Goal: Task Accomplishment & Management: Manage account settings

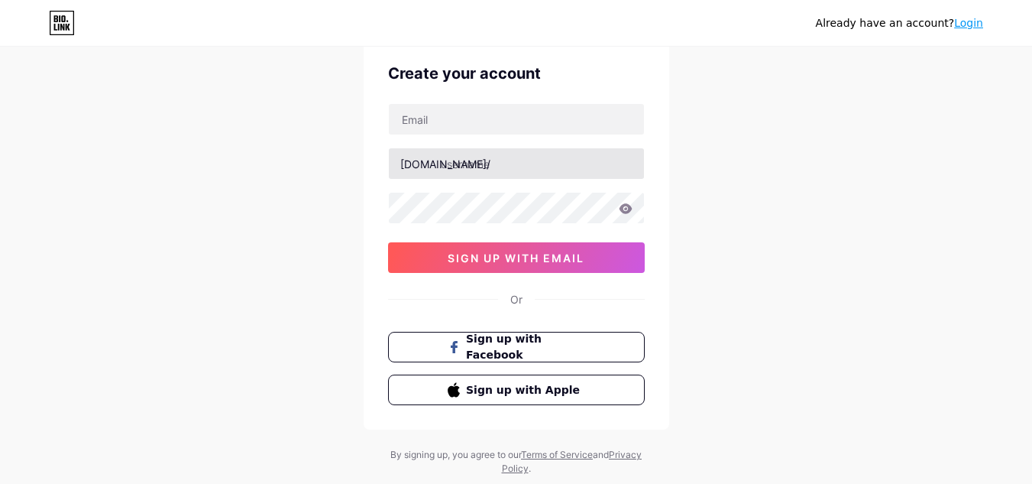
scroll to position [24, 0]
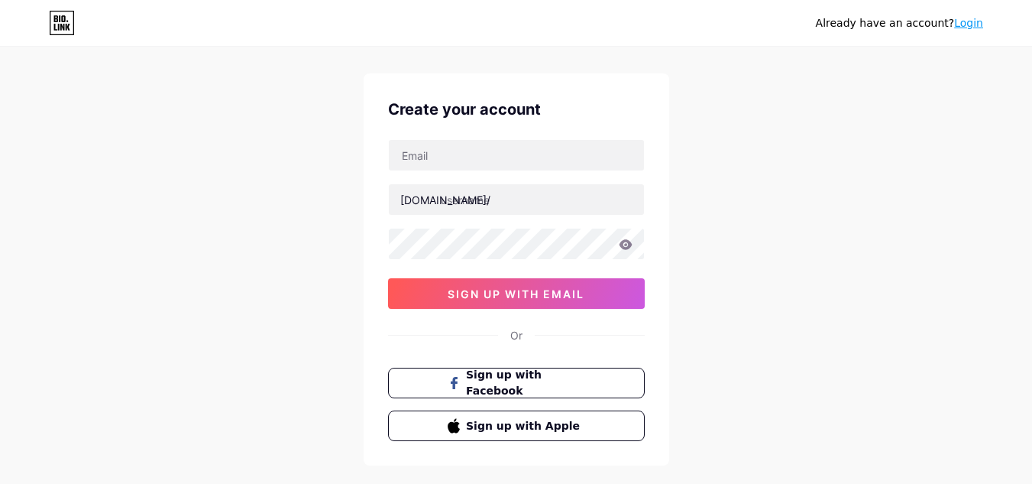
click at [475, 135] on div "Create your account [DOMAIN_NAME]/ sign up with email Or Sign up with Facebook …" at bounding box center [517, 269] width 306 height 392
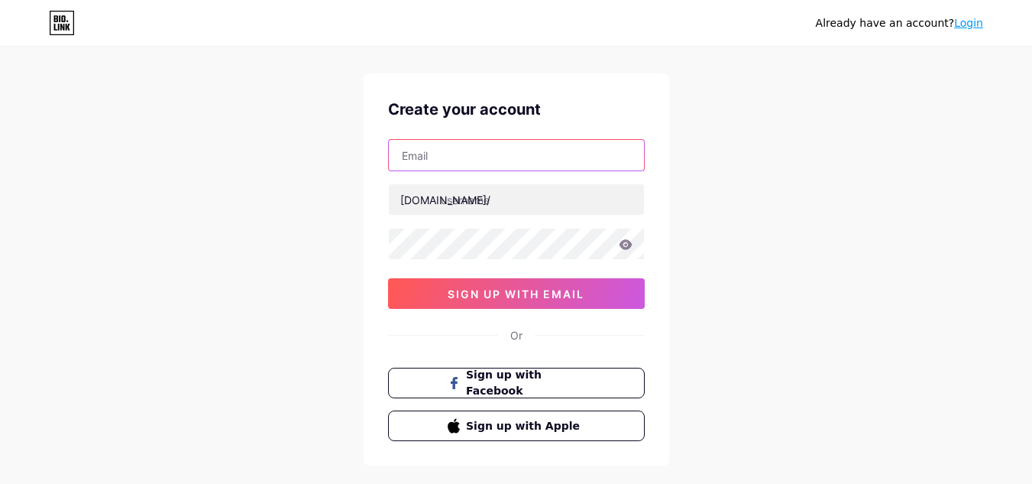
click at [472, 157] on input "text" at bounding box center [516, 155] width 255 height 31
type input "[EMAIL_ADDRESS][DOMAIN_NAME]"
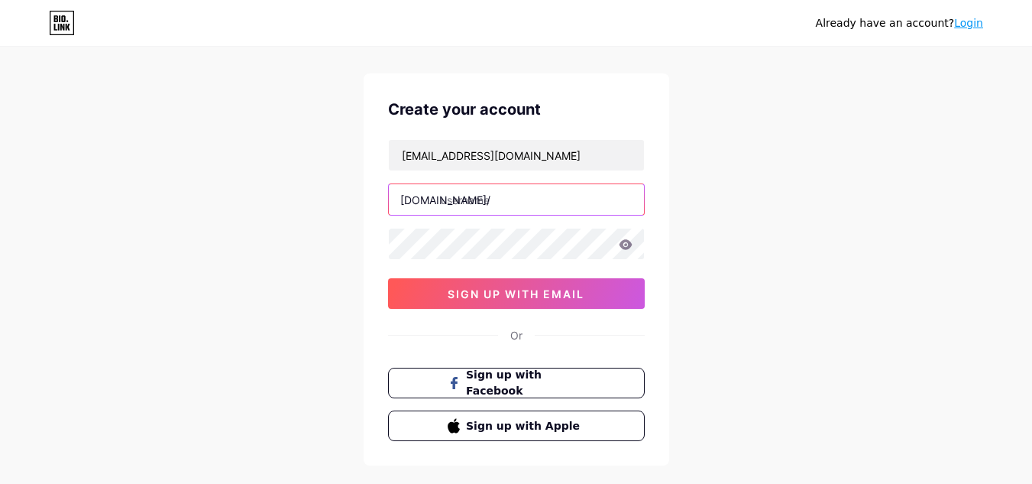
click at [501, 204] on input "text" at bounding box center [516, 199] width 255 height 31
paste input "downloadvideott"
type input "downloadvideott"
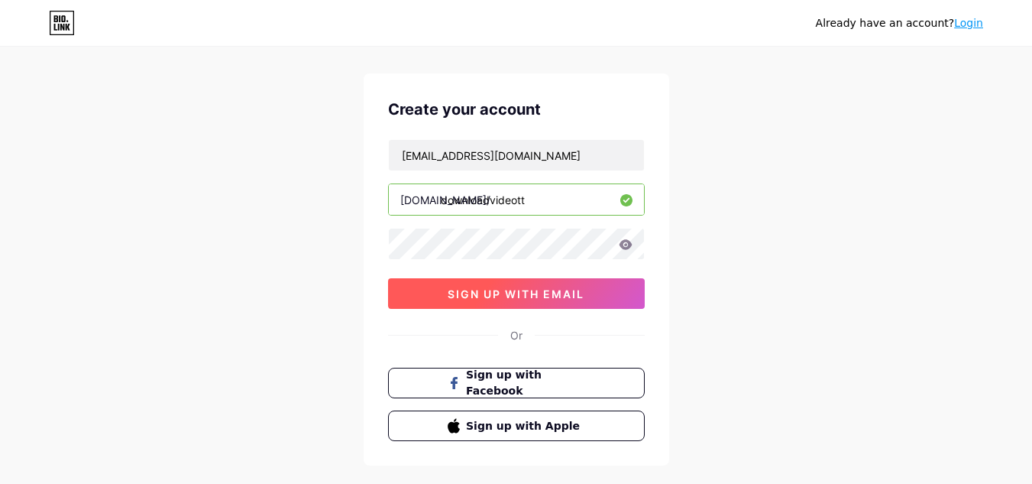
click at [524, 296] on span "sign up with email" at bounding box center [516, 293] width 137 height 13
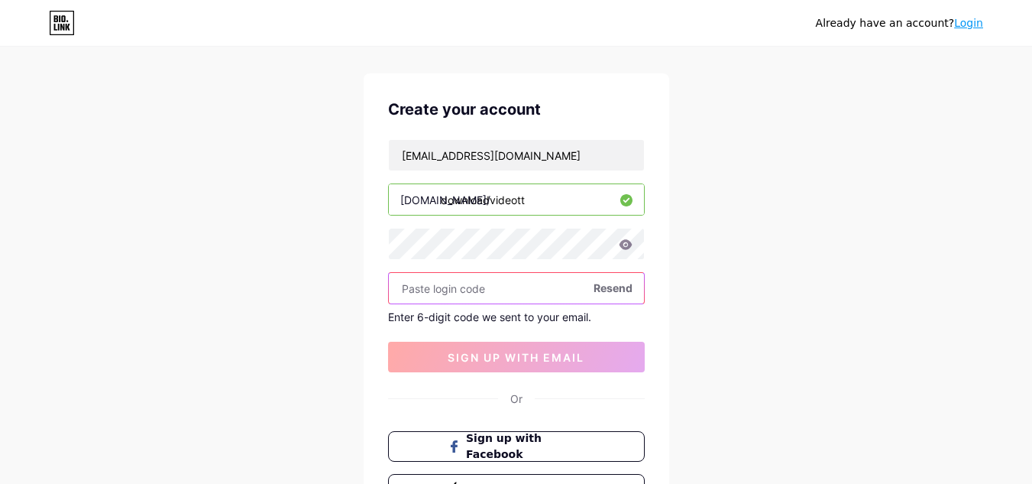
click at [461, 288] on input "text" at bounding box center [516, 288] width 255 height 31
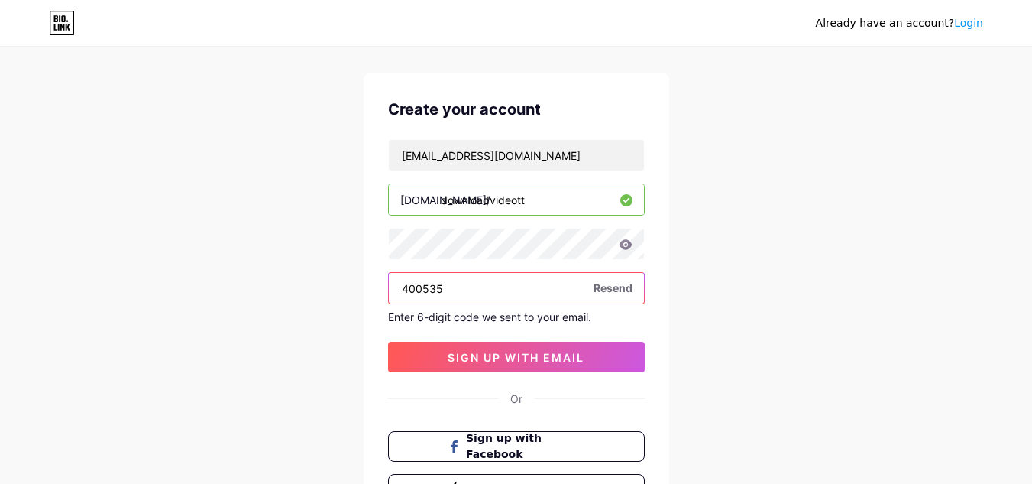
type input "400535"
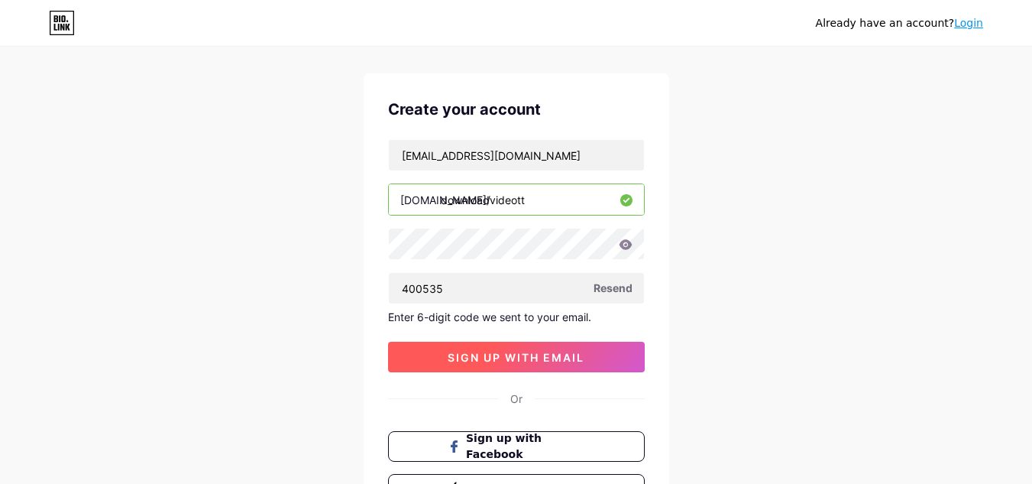
click at [554, 358] on span "sign up with email" at bounding box center [516, 357] width 137 height 13
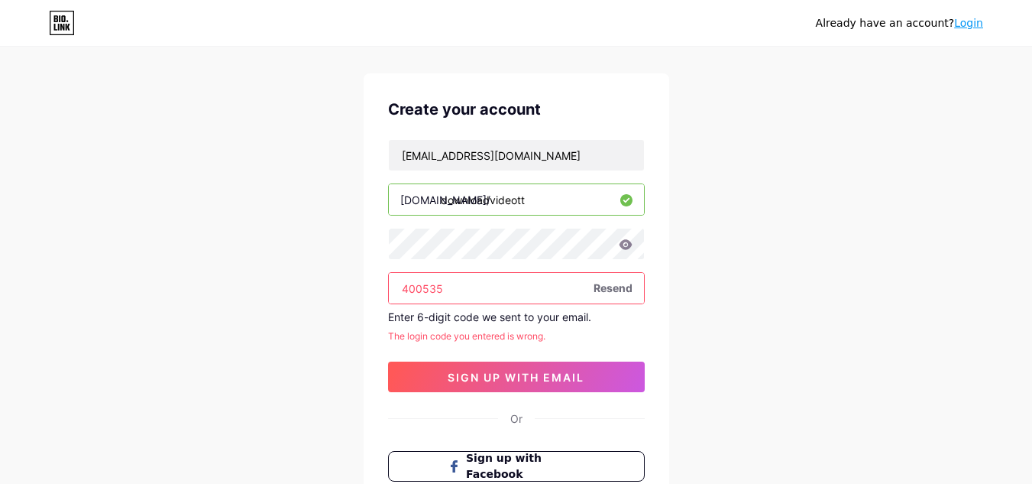
click at [454, 284] on input "400535" at bounding box center [516, 288] width 255 height 31
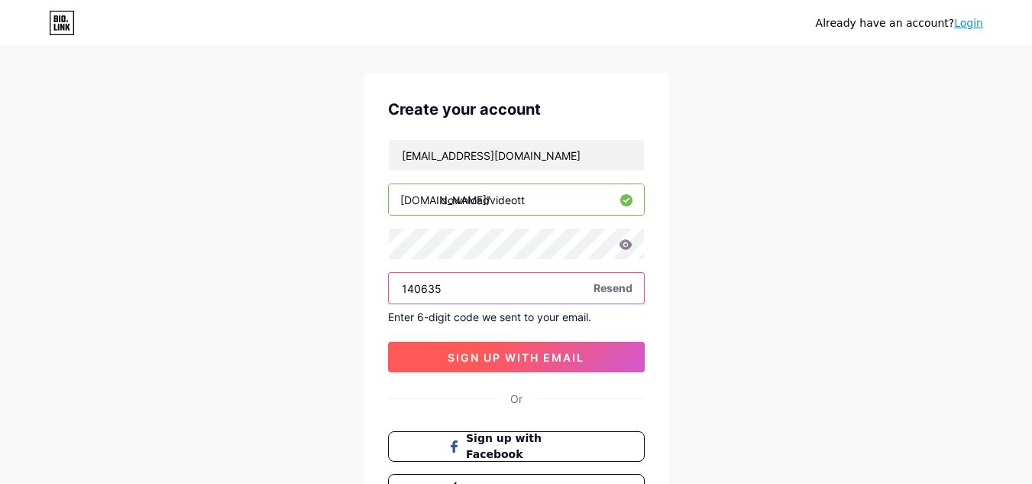
type input "140635"
click at [474, 349] on button "sign up with email" at bounding box center [516, 357] width 257 height 31
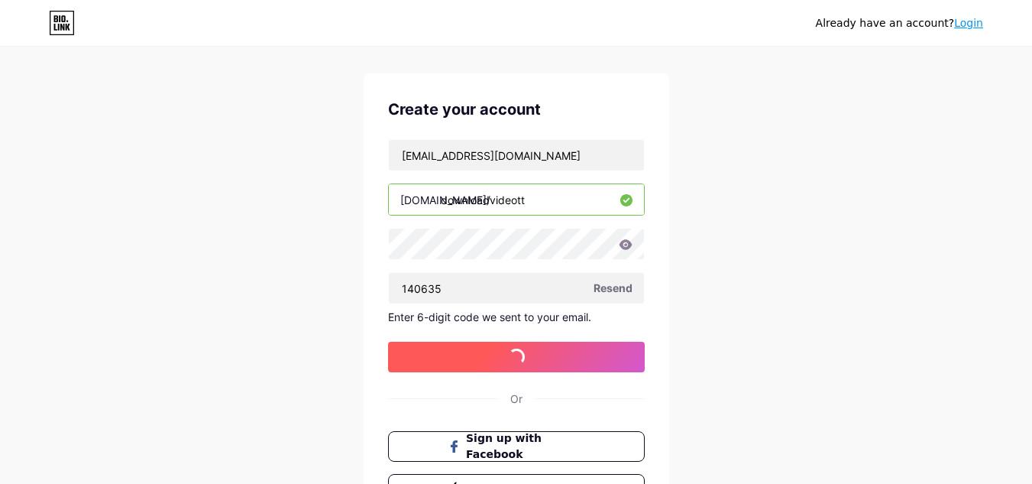
scroll to position [0, 0]
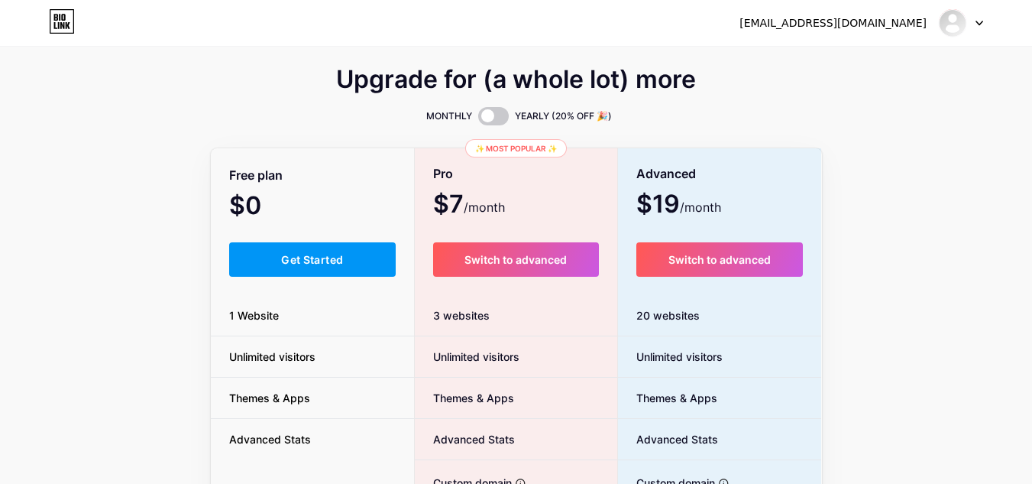
click at [890, 28] on div "ttdownloadvideo@gmail.com" at bounding box center [833, 23] width 187 height 16
click at [941, 24] on img at bounding box center [953, 23] width 24 height 24
click at [902, 70] on link "Dashboard" at bounding box center [888, 62] width 190 height 41
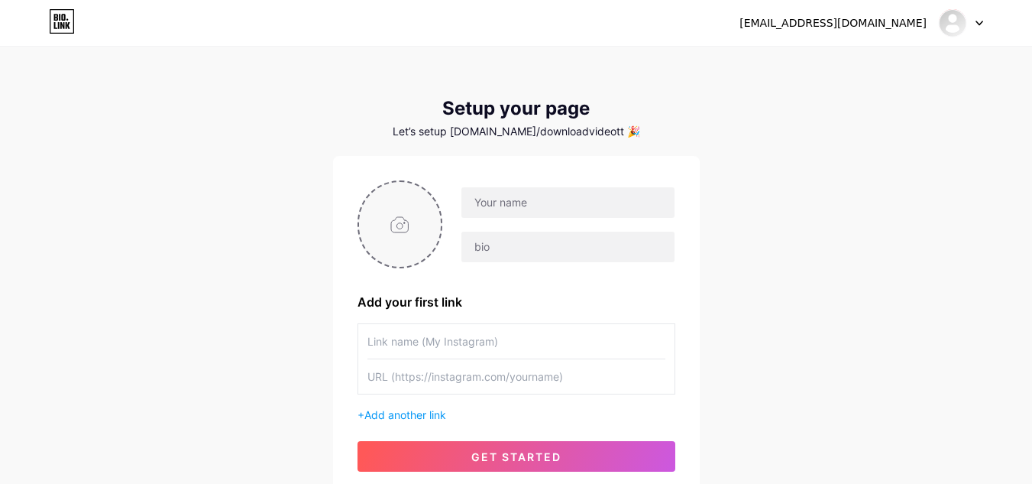
click at [403, 216] on input "file" at bounding box center [400, 224] width 83 height 85
type input "C:\fakepath\images (4) (1).jpeg"
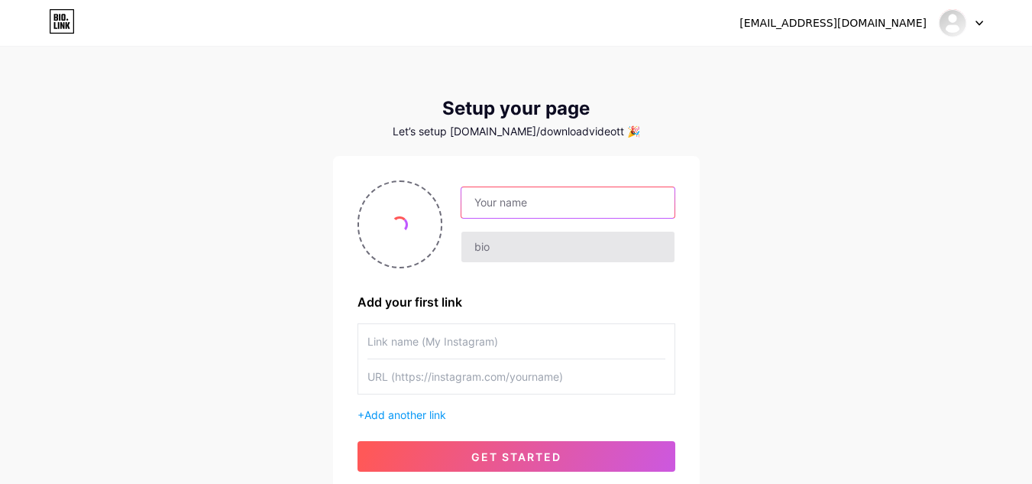
drag, startPoint x: 506, startPoint y: 205, endPoint x: 515, endPoint y: 238, distance: 34.9
click at [506, 205] on input "text" at bounding box center [568, 202] width 212 height 31
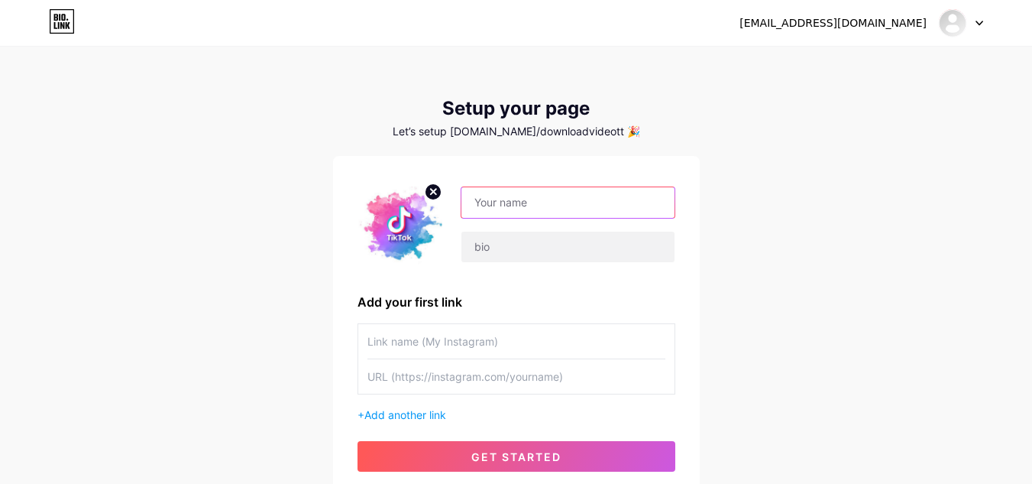
paste input "Download Video TT"
type input "Download Video TT"
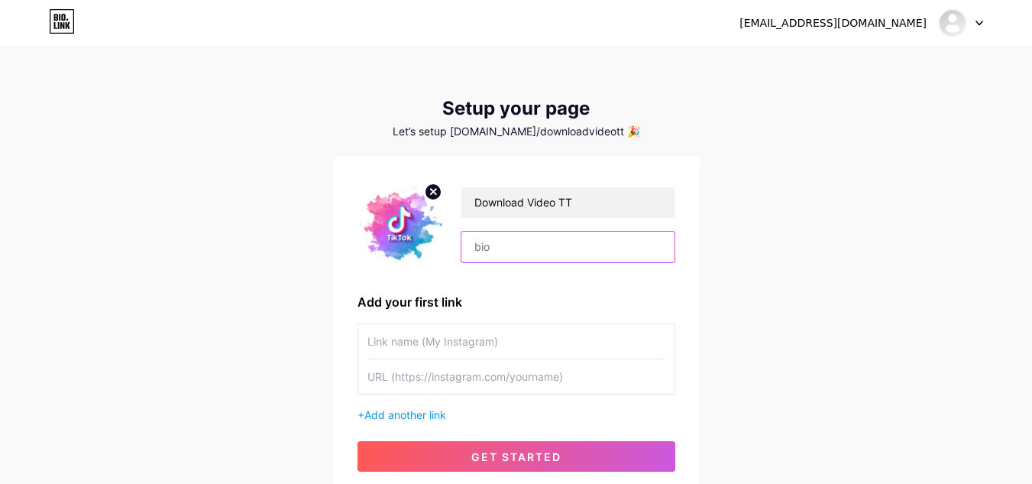
click at [506, 247] on input "text" at bounding box center [568, 247] width 212 height 31
paste input "Instantly Download Any TikTok Video — No Watermark, No Limits!"
type input "Instantly Download Any TikTok Video — No Watermark, No Limits!"
paste input "Try it now at DownloadVideoTT.id"
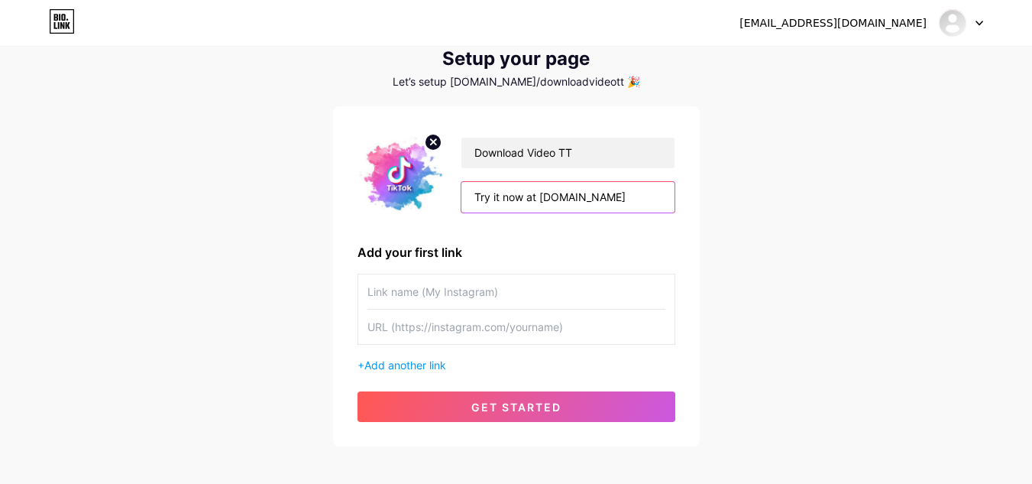
scroll to position [76, 0]
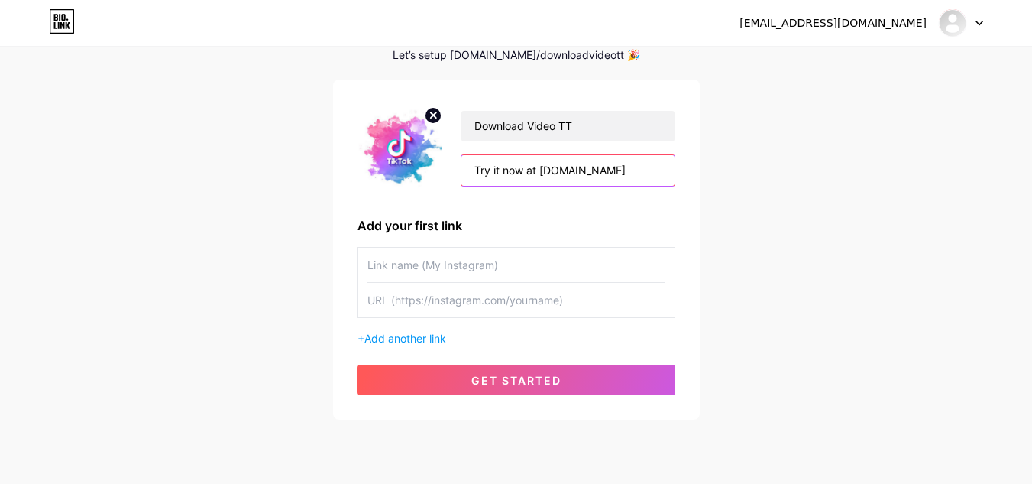
type input "Try it now at DownloadVideoTT.id"
click at [474, 258] on input "text" at bounding box center [517, 265] width 298 height 34
click at [474, 305] on input "text" at bounding box center [517, 300] width 298 height 34
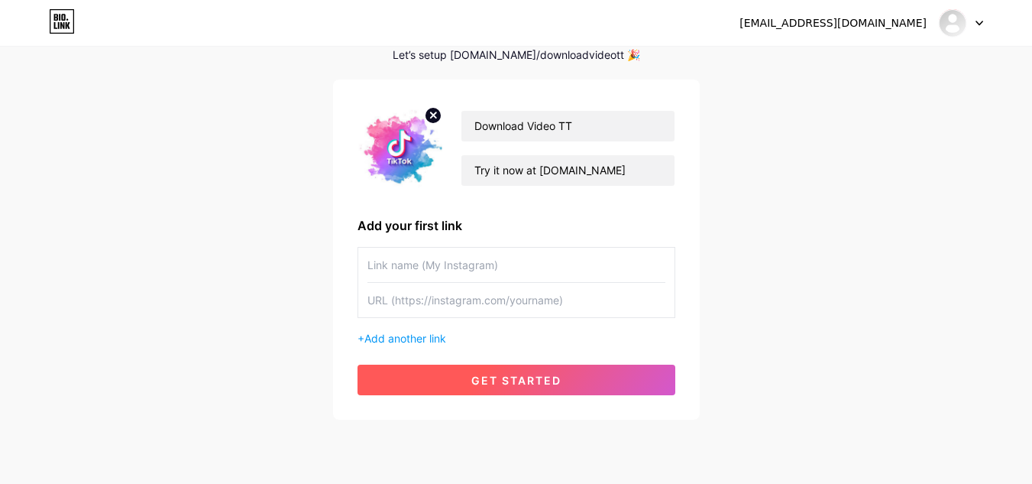
click at [498, 366] on button "get started" at bounding box center [517, 380] width 318 height 31
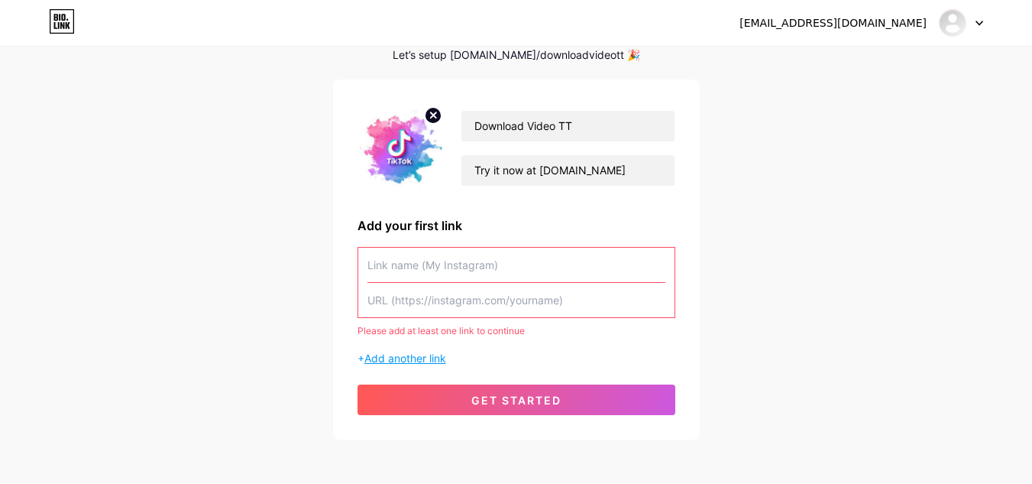
click at [388, 359] on span "Add another link" at bounding box center [406, 358] width 82 height 13
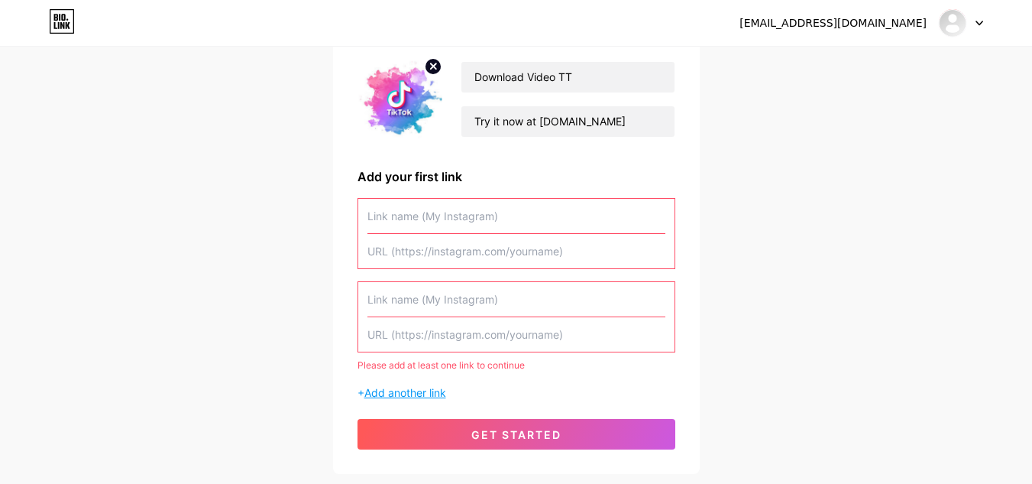
scroll to position [153, 0]
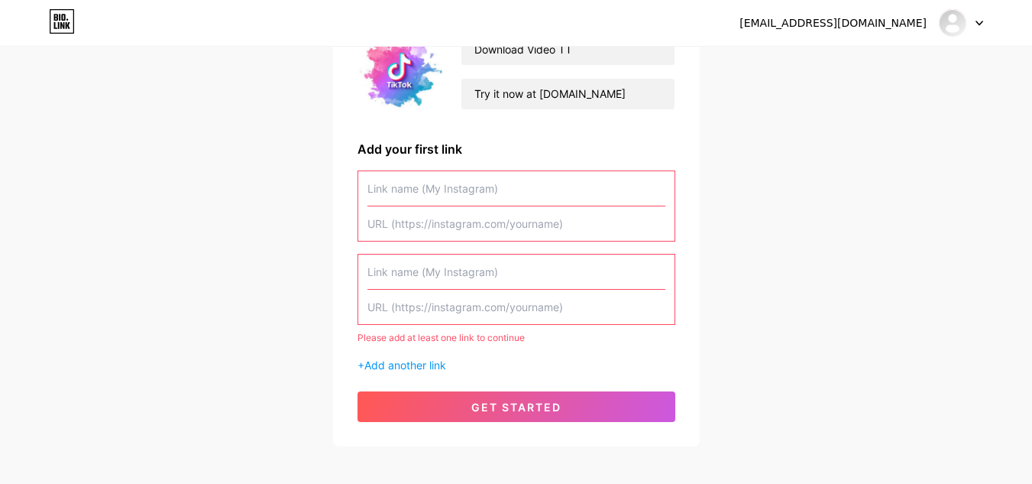
click at [431, 300] on input "text" at bounding box center [517, 307] width 298 height 34
click at [432, 299] on input "text" at bounding box center [517, 307] width 298 height 34
click at [410, 307] on input "text" at bounding box center [517, 307] width 298 height 34
click at [403, 252] on div "Please add at least one link to continue + Add another link" at bounding box center [517, 271] width 318 height 203
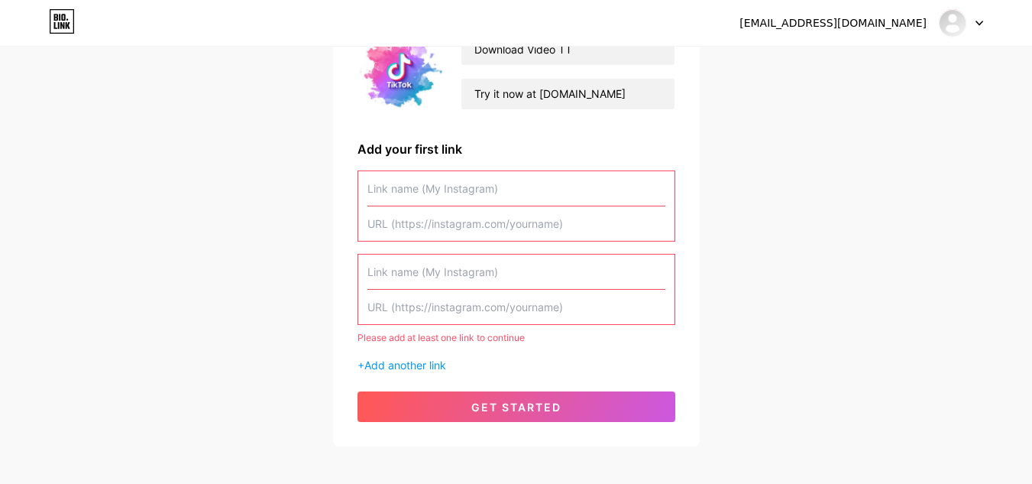
click at [421, 191] on input "text" at bounding box center [517, 188] width 298 height 34
paste input "[URL][DOMAIN_NAME]"
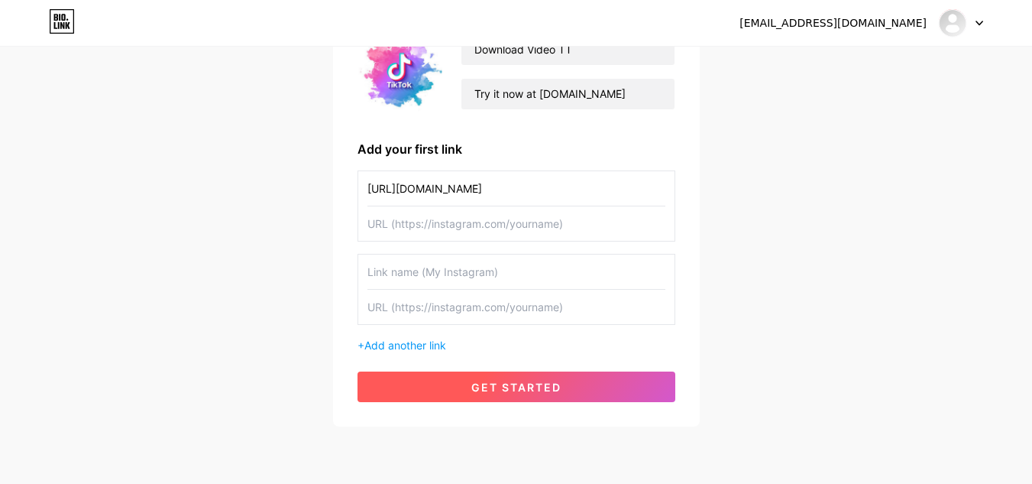
paste input "https://www.tiktok.com/@downloadvideott0"
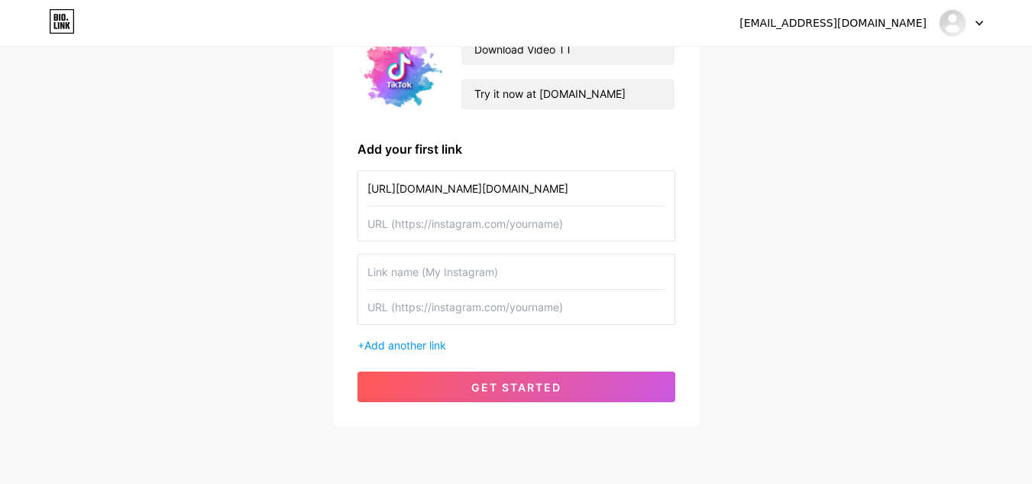
scroll to position [0, 86]
type input "[URL][DOMAIN_NAME]"
click at [403, 235] on input "text" at bounding box center [517, 223] width 298 height 34
paste input "https://www.tiktok.com/@downloadvideott0"
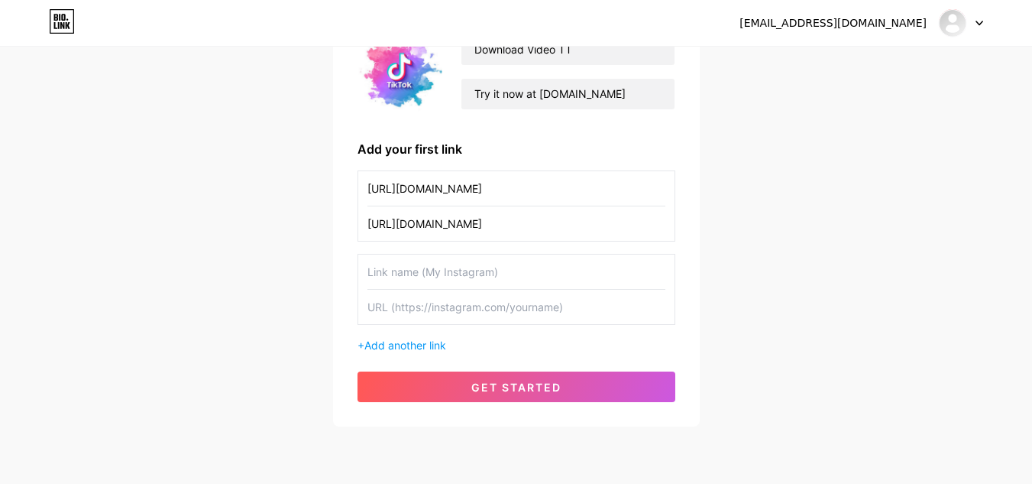
paste input "https://www.youtube.com/@downloadvideott1"
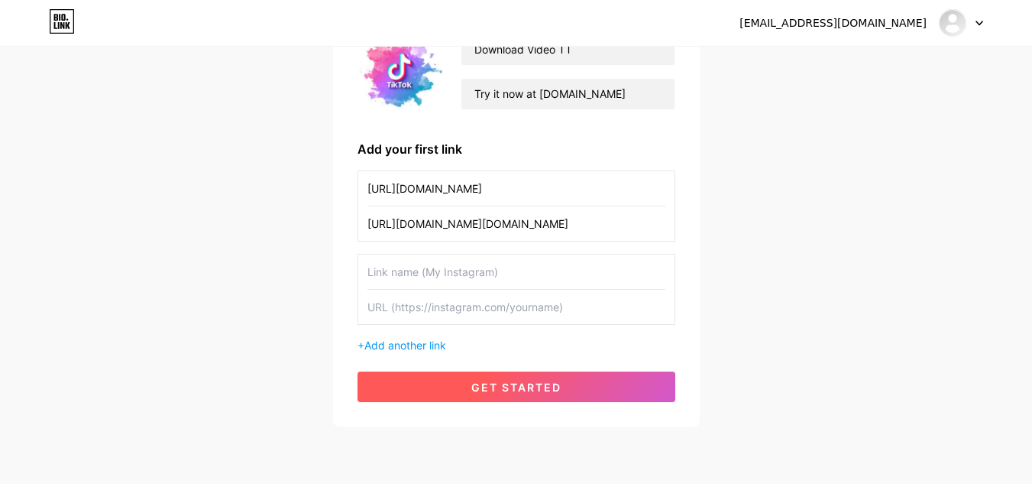
type input "[URL][DOMAIN_NAME][DOMAIN_NAME]"
click at [507, 379] on button "get started" at bounding box center [517, 386] width 318 height 31
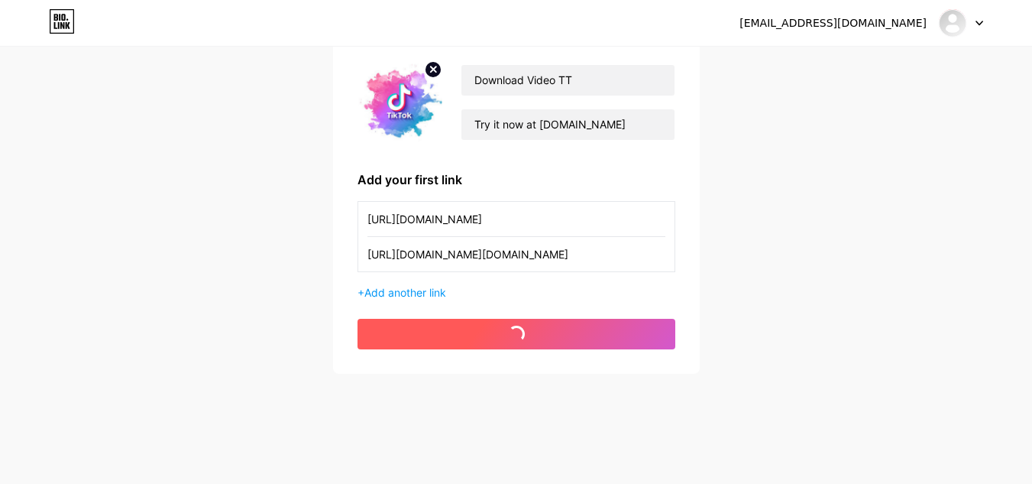
scroll to position [122, 0]
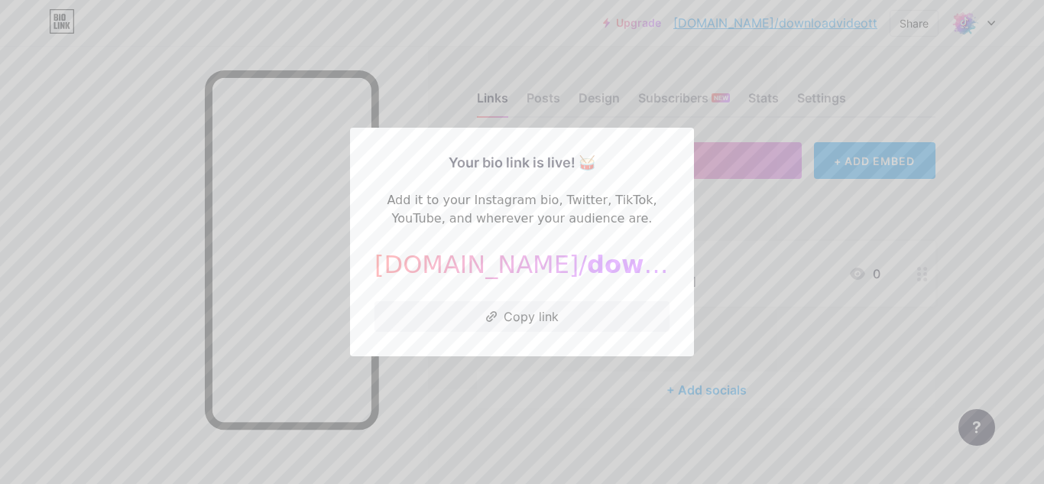
click at [548, 365] on div at bounding box center [522, 242] width 1044 height 484
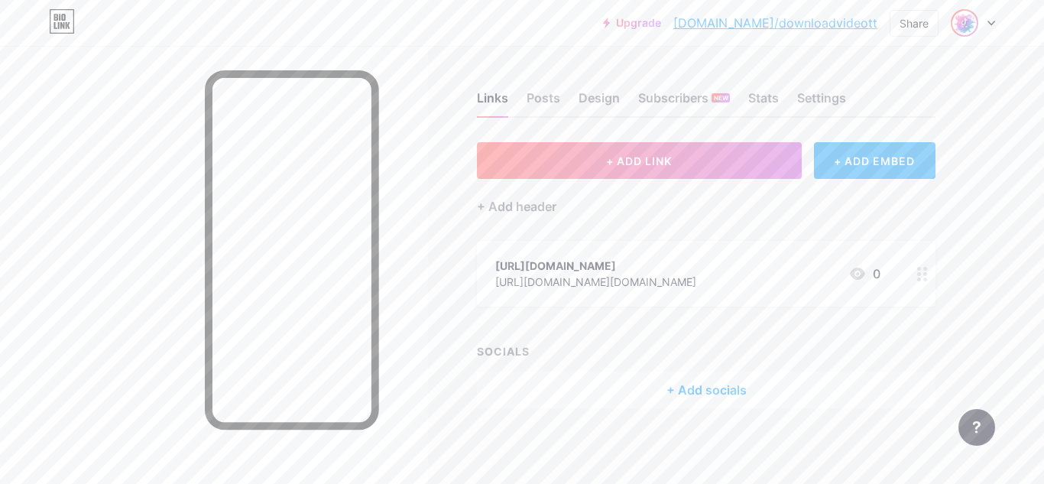
click at [969, 24] on img at bounding box center [964, 23] width 24 height 24
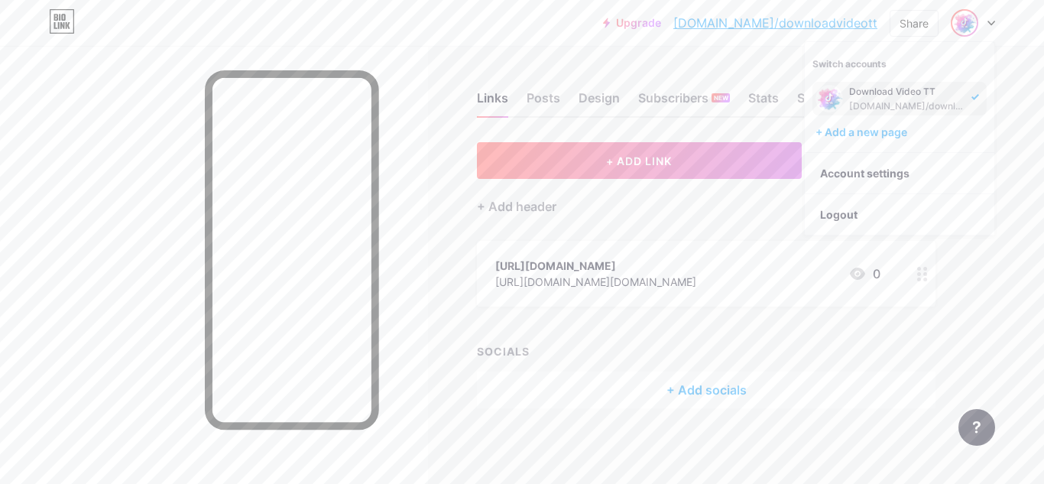
click at [878, 103] on div "[DOMAIN_NAME]/downloadvideott" at bounding box center [908, 106] width 118 height 12
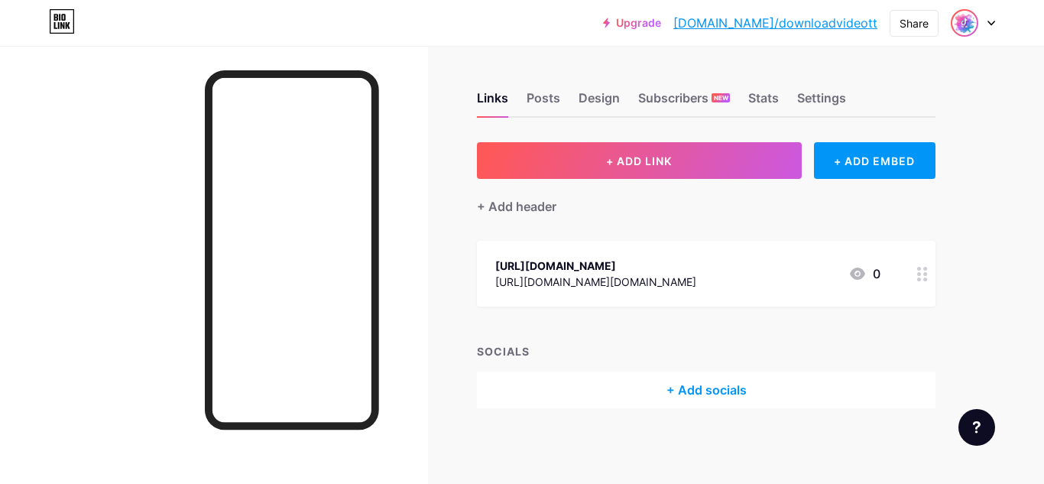
click at [951, 24] on div at bounding box center [965, 23] width 28 height 28
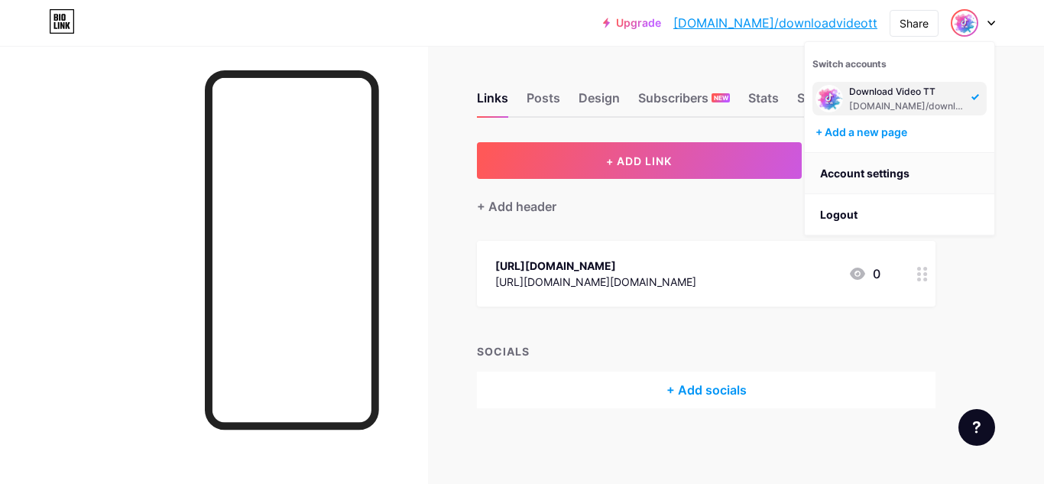
click at [860, 165] on link "Account settings" at bounding box center [900, 173] width 190 height 41
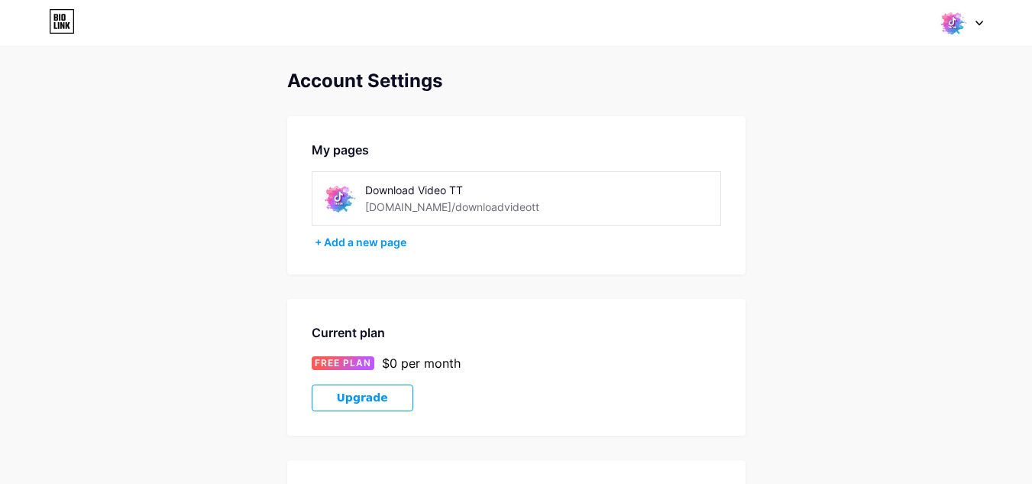
click at [958, 16] on img at bounding box center [952, 22] width 29 height 29
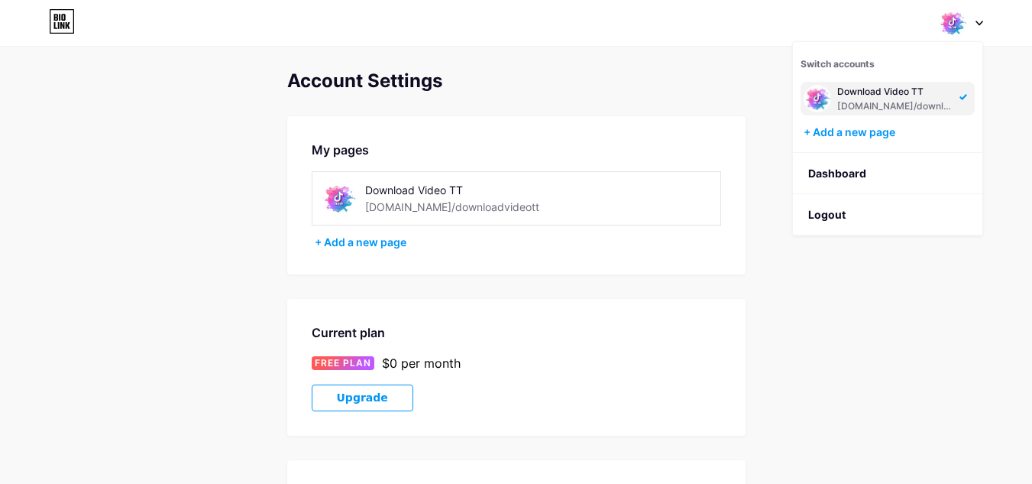
click at [861, 100] on div "[DOMAIN_NAME]/downloadvideott" at bounding box center [897, 106] width 118 height 12
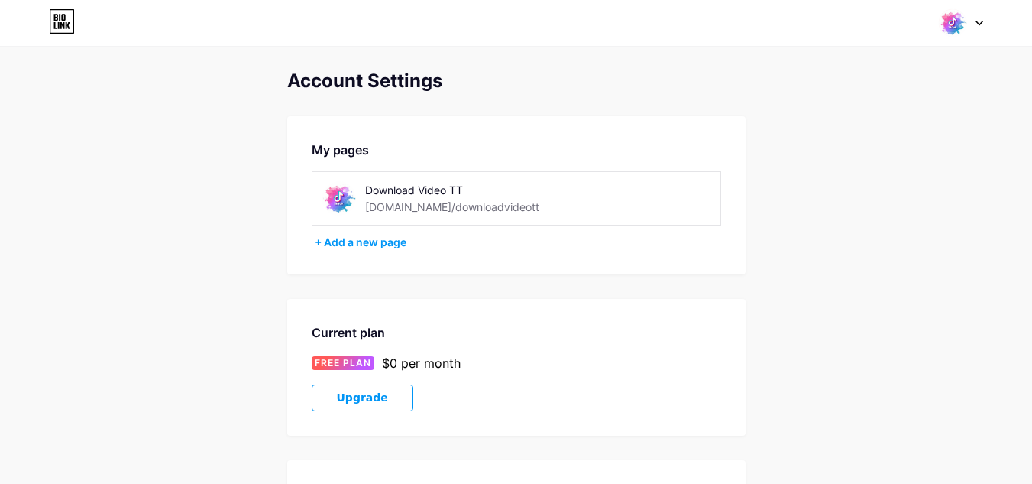
click at [958, 36] on img at bounding box center [952, 22] width 29 height 29
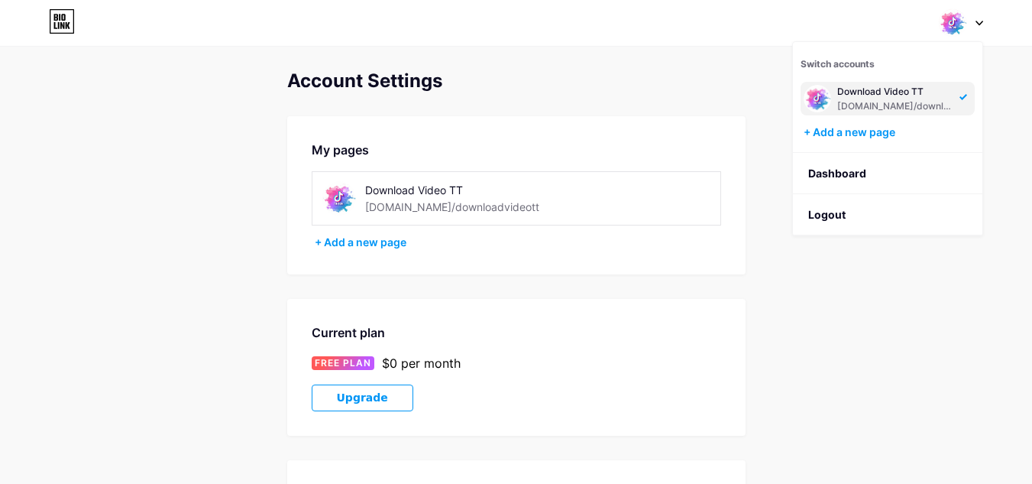
click at [959, 101] on div "Download Video TT bio.link/downloadvideott" at bounding box center [888, 99] width 174 height 34
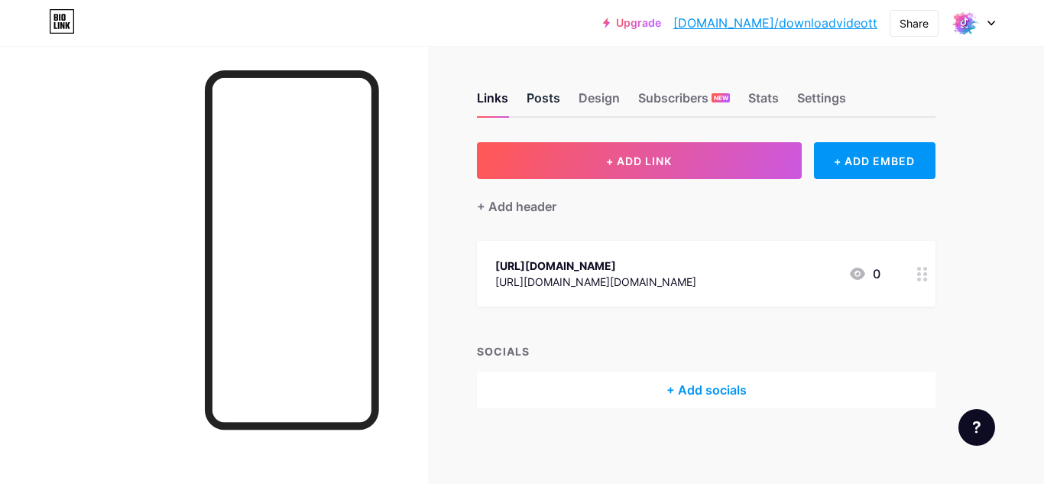
click at [549, 100] on div "Posts" at bounding box center [544, 103] width 34 height 28
click at [584, 100] on div "Design" at bounding box center [598, 103] width 41 height 28
click at [650, 99] on div "Subscribers NEW" at bounding box center [684, 103] width 92 height 28
click at [749, 104] on div "Stats" at bounding box center [763, 103] width 31 height 28
click at [819, 105] on div "Settings" at bounding box center [821, 103] width 49 height 28
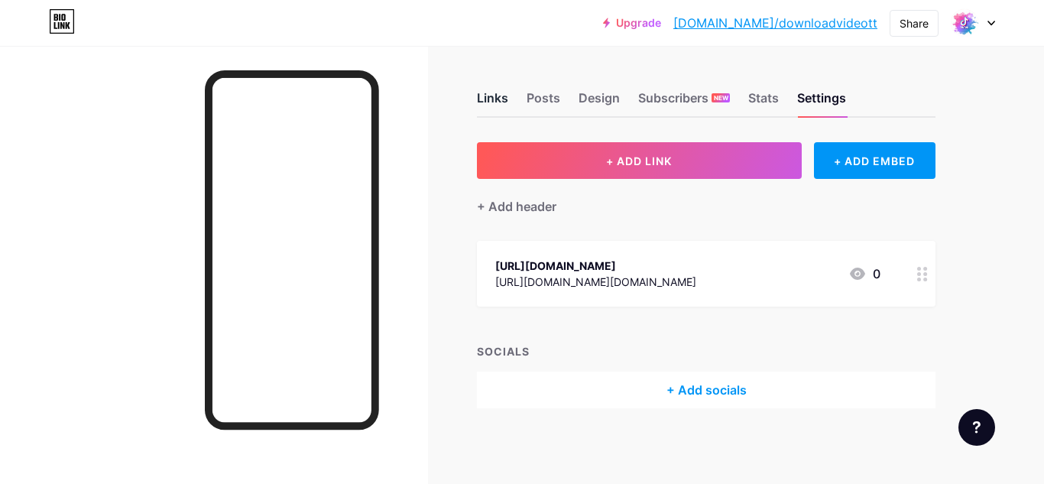
click at [502, 105] on div "Links" at bounding box center [492, 103] width 31 height 28
click at [696, 280] on div "[URL][DOMAIN_NAME][DOMAIN_NAME]" at bounding box center [595, 282] width 201 height 16
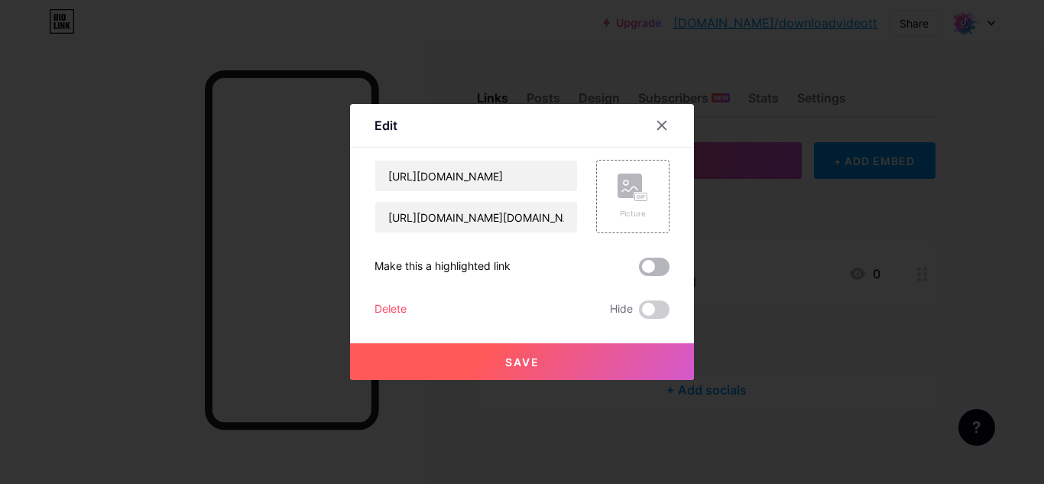
click at [639, 264] on span at bounding box center [654, 267] width 31 height 18
click at [639, 271] on input "checkbox" at bounding box center [639, 271] width 0 height 0
click at [519, 357] on span "Save" at bounding box center [522, 361] width 34 height 13
click at [646, 264] on span at bounding box center [654, 267] width 31 height 18
click at [639, 271] on input "checkbox" at bounding box center [639, 271] width 0 height 0
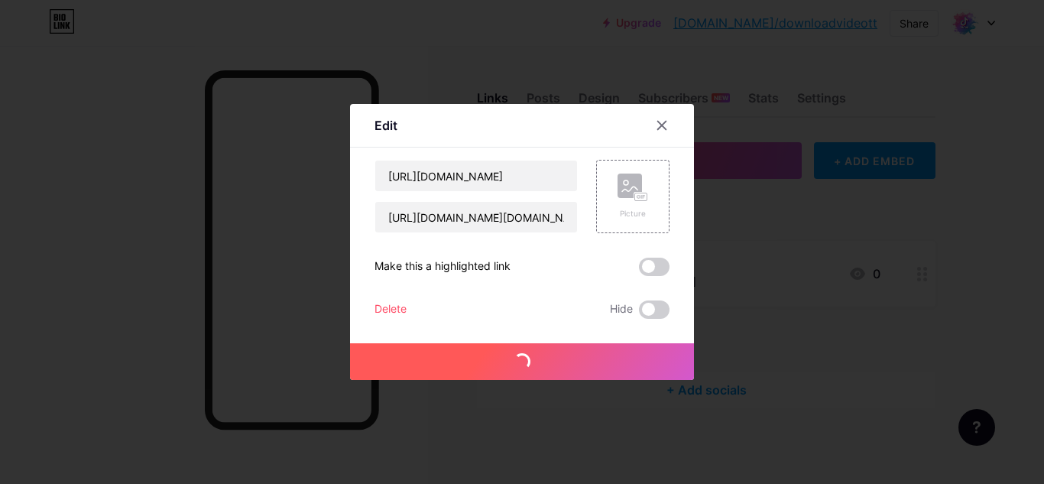
drag, startPoint x: 527, startPoint y: 358, endPoint x: 538, endPoint y: 350, distance: 13.6
click at [527, 359] on span "Save" at bounding box center [522, 361] width 34 height 13
click at [639, 305] on label at bounding box center [654, 309] width 31 height 18
click at [639, 313] on input "checkbox" at bounding box center [639, 313] width 0 height 0
click at [639, 302] on label at bounding box center [654, 309] width 31 height 18
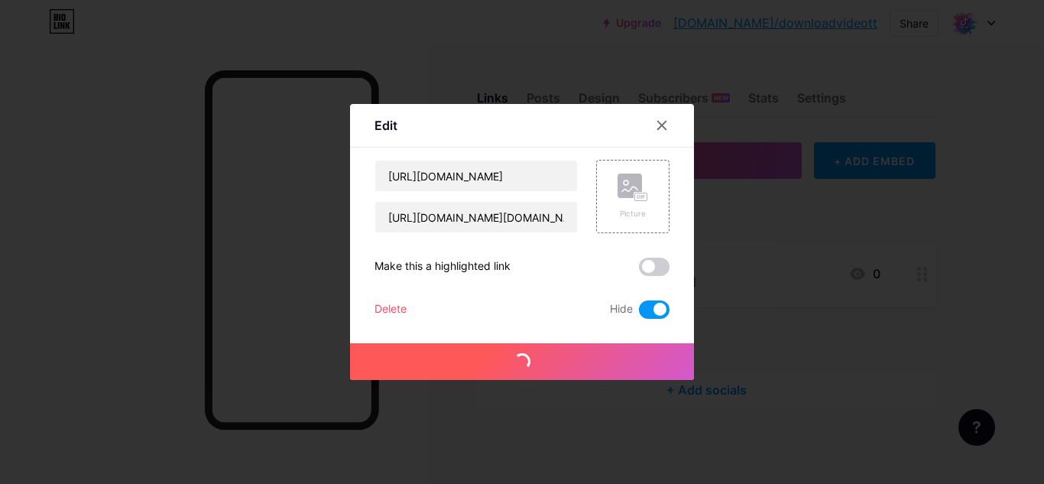
click at [639, 313] on input "checkbox" at bounding box center [639, 313] width 0 height 0
click at [656, 130] on icon at bounding box center [662, 125] width 12 height 12
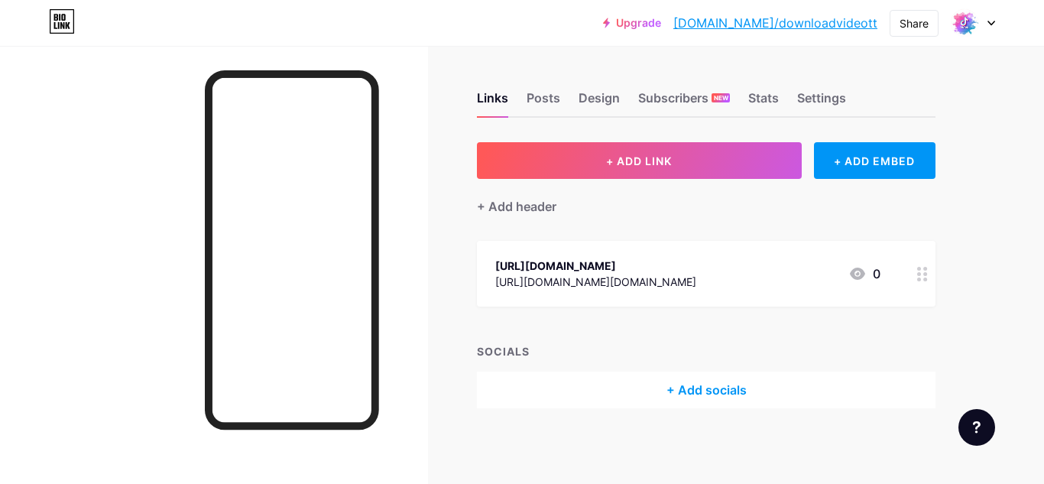
drag, startPoint x: 109, startPoint y: 313, endPoint x: 384, endPoint y: 287, distance: 276.4
click at [381, 287] on div at bounding box center [214, 288] width 428 height 484
drag, startPoint x: 565, startPoint y: 390, endPoint x: 665, endPoint y: 352, distance: 106.7
click at [659, 355] on div "SOCIALS + Add socials" at bounding box center [706, 375] width 458 height 65
